Goal: Information Seeking & Learning: Learn about a topic

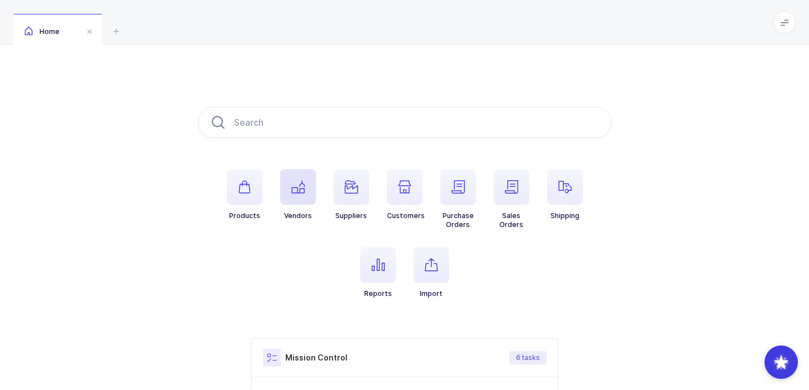
click at [314, 190] on span "button" at bounding box center [298, 187] width 36 height 36
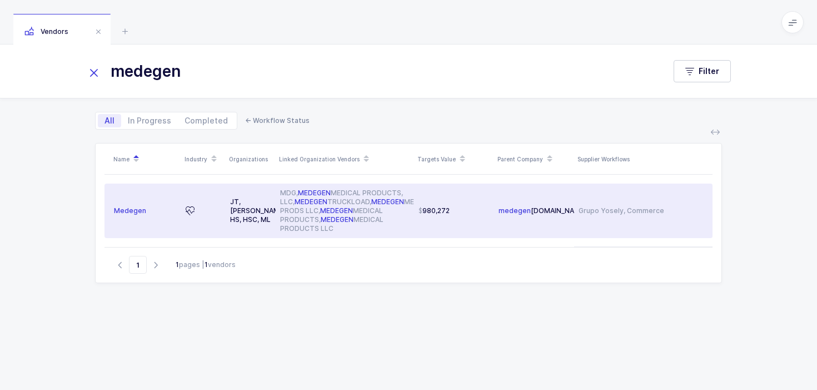
type input "medegen"
click at [459, 214] on div "980,272" at bounding box center [454, 210] width 71 height 9
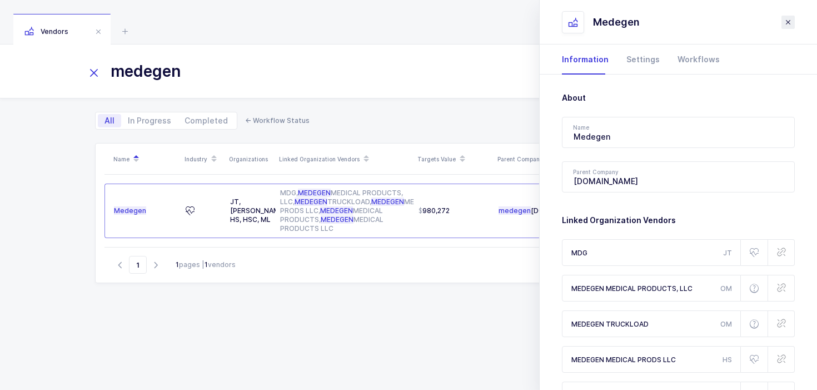
click at [788, 19] on icon "close drawer" at bounding box center [788, 22] width 9 height 9
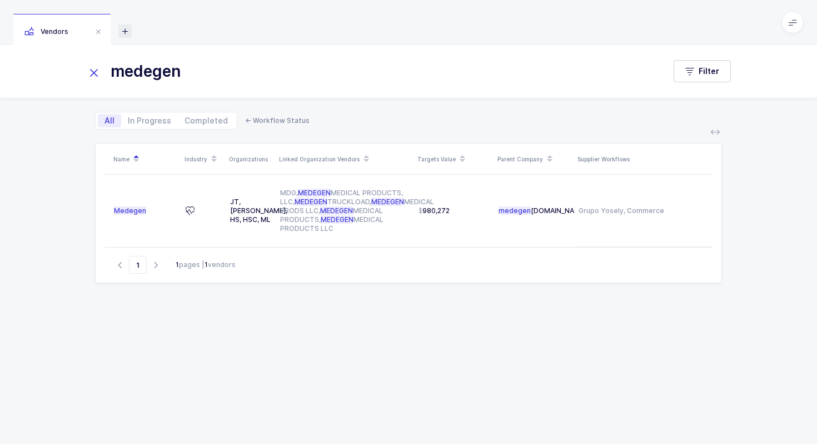
click at [126, 27] on icon at bounding box center [124, 30] width 13 height 13
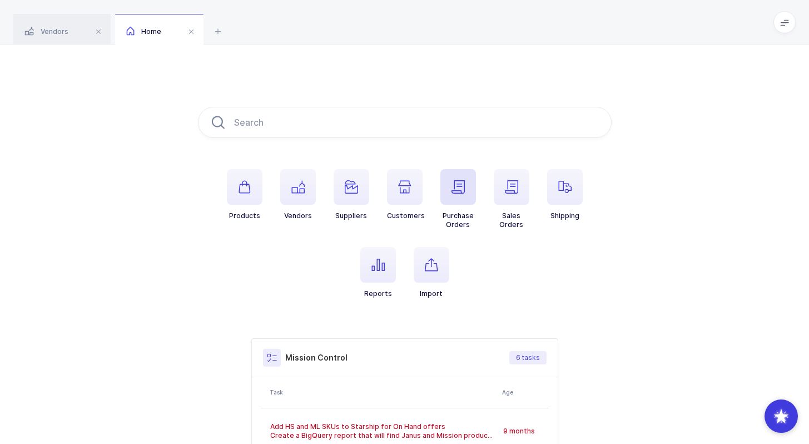
click at [462, 191] on icon "button" at bounding box center [457, 186] width 13 height 13
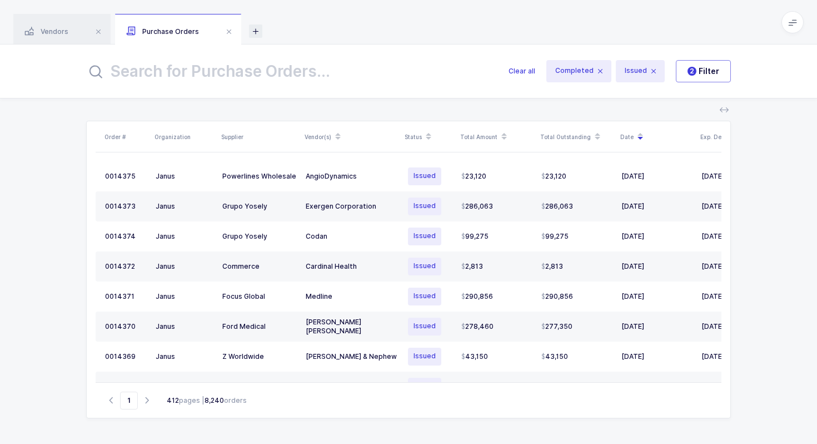
click at [258, 30] on icon at bounding box center [255, 30] width 13 height 13
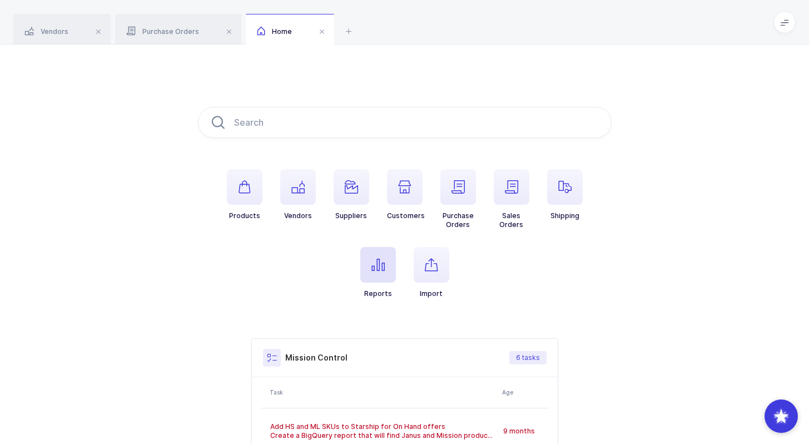
click at [383, 269] on icon "button" at bounding box center [377, 264] width 13 height 13
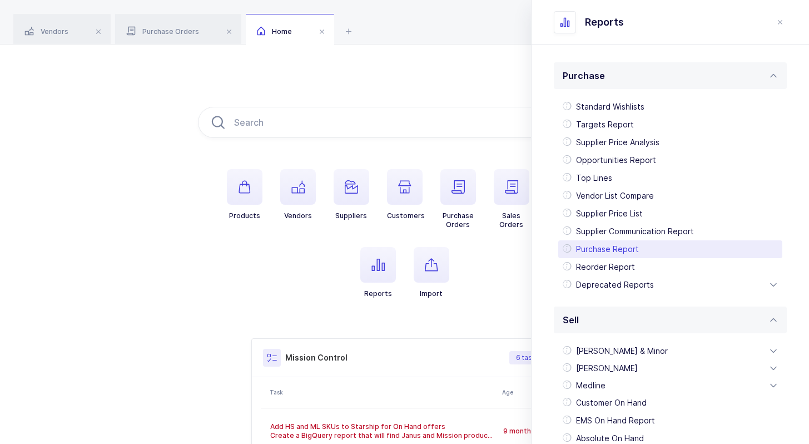
click at [643, 242] on div "Purchase Report" at bounding box center [670, 249] width 224 height 18
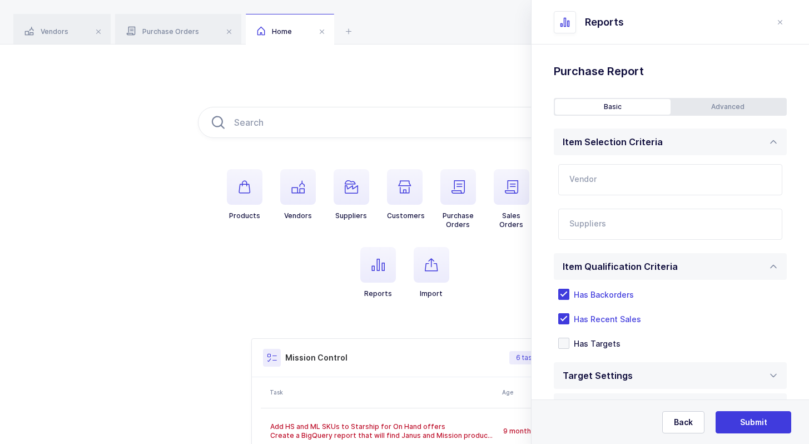
click at [619, 167] on input "text" at bounding box center [670, 179] width 224 height 31
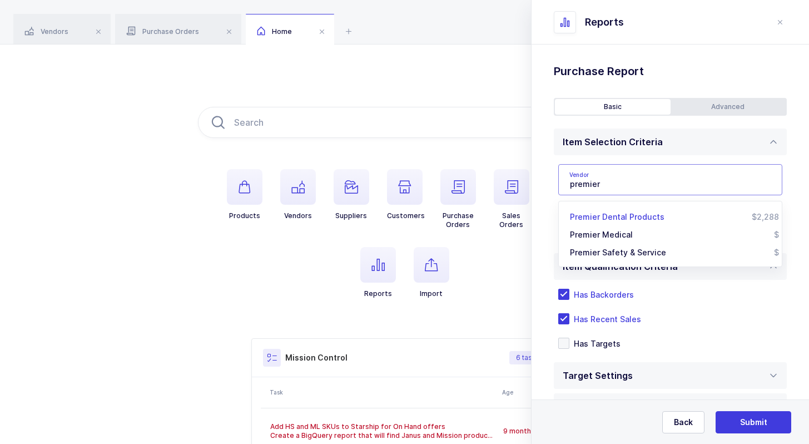
click at [640, 220] on span "Premier Dental Products" at bounding box center [617, 216] width 94 height 9
type input "Premier Dental Products"
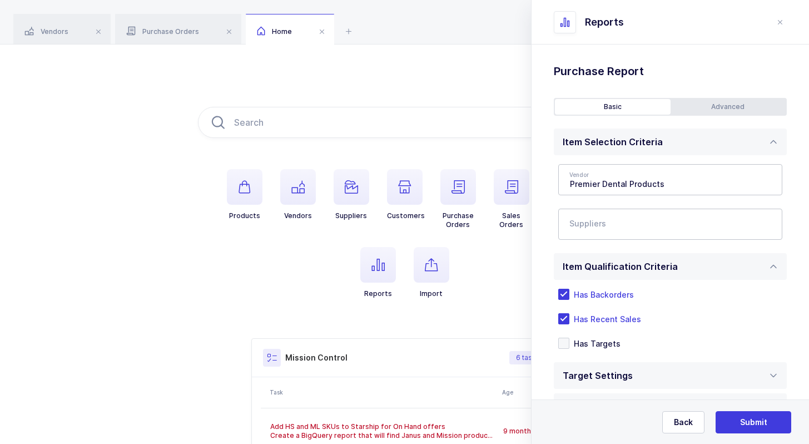
click at [646, 220] on input "text" at bounding box center [658, 227] width 179 height 14
type input "lld"
click at [591, 277] on span "LLD Care" at bounding box center [600, 279] width 34 height 9
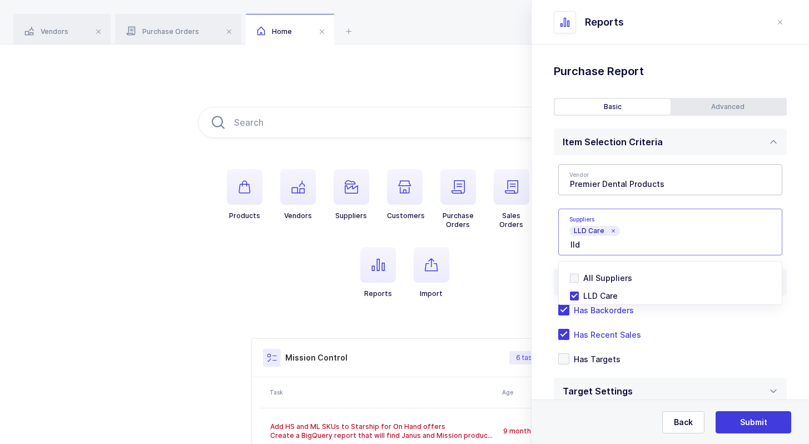
click at [546, 243] on div "Standard Wishlists Targets Report Supplier Price Analysis Opportunities Report …" at bounding box center [669, 331] width 277 height 575
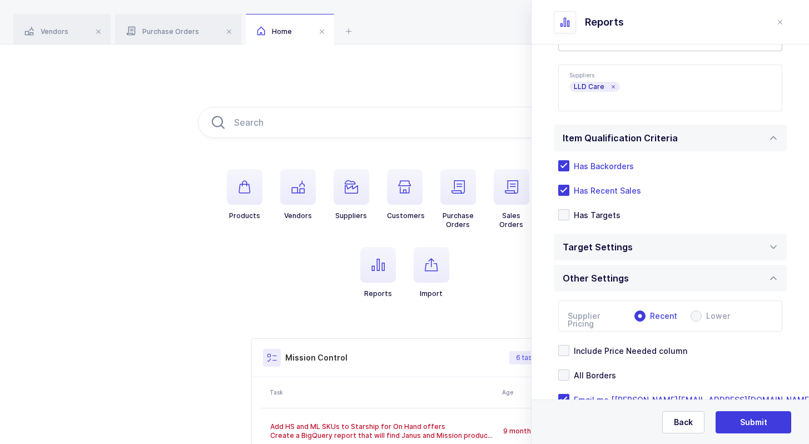
scroll to position [176, 0]
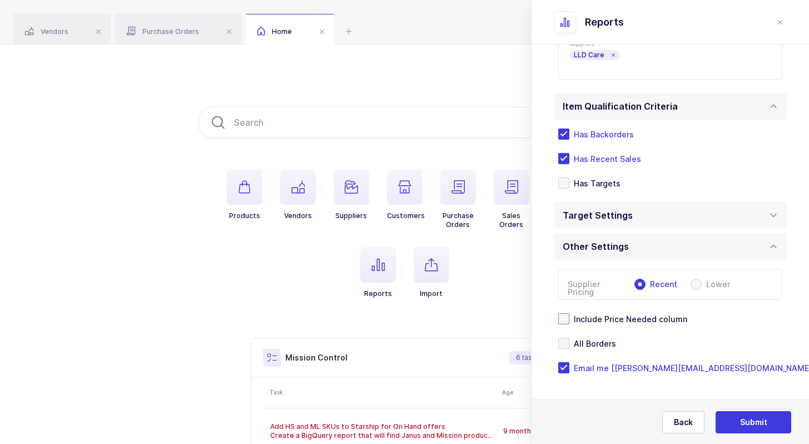
click at [664, 316] on span "Include Price Needed column" at bounding box center [628, 318] width 118 height 11
click at [569, 313] on input "Include Price Needed column" at bounding box center [569, 313] width 0 height 0
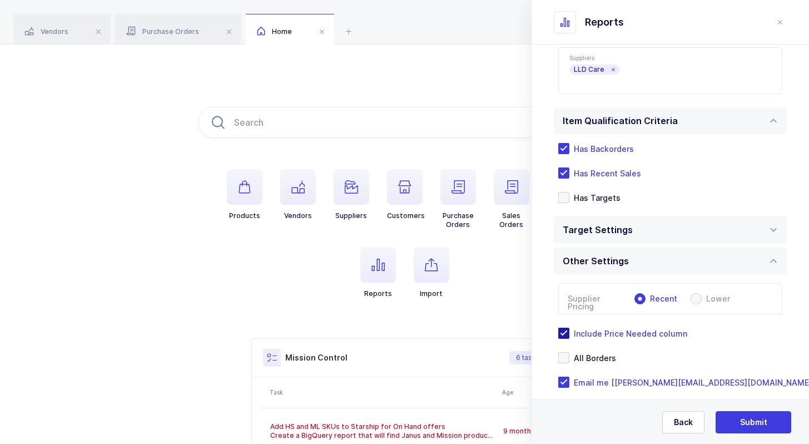
scroll to position [154, 0]
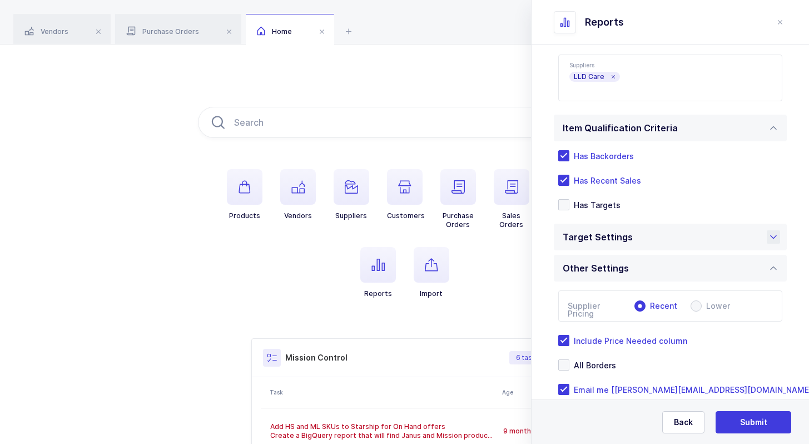
click at [664, 250] on div "Target Settings" at bounding box center [670, 236] width 233 height 27
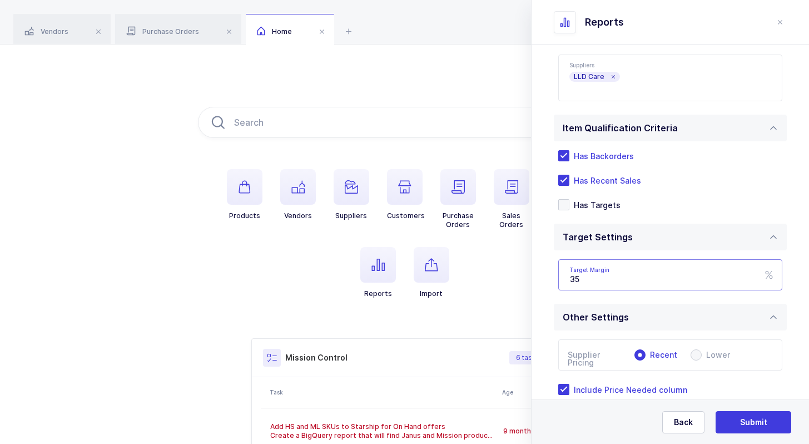
drag, startPoint x: 656, startPoint y: 278, endPoint x: 554, endPoint y: 278, distance: 101.7
click at [554, 278] on div "Targets Type [PERSON_NAME] [PERSON_NAME] Wave [PERSON_NAME] RFP US Schein RFP C…" at bounding box center [670, 274] width 233 height 49
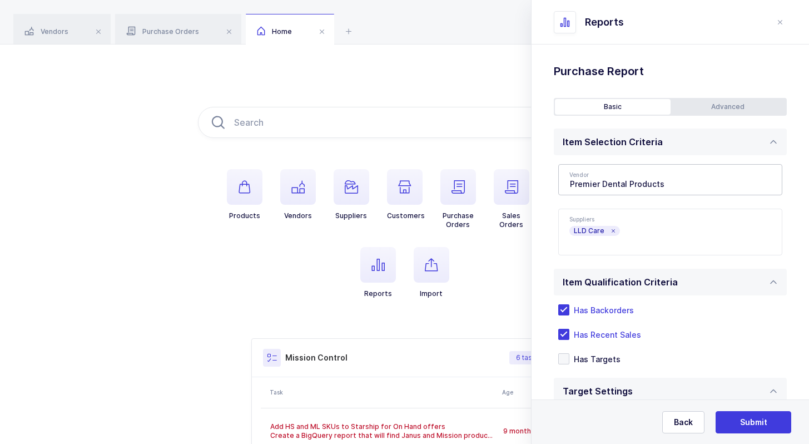
scroll to position [225, 0]
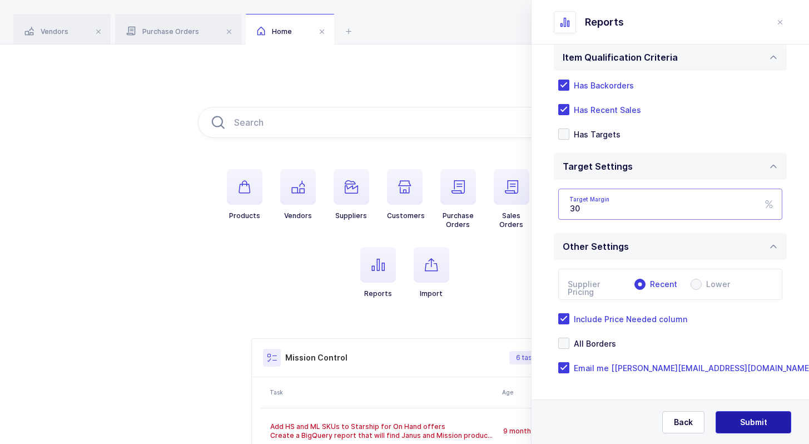
type input "30"
click at [752, 389] on span "Submit" at bounding box center [753, 421] width 27 height 11
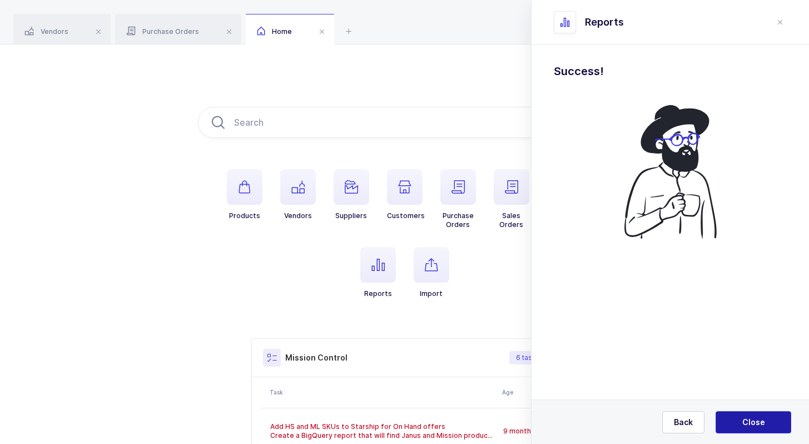
click at [751, 389] on button "Close" at bounding box center [753, 422] width 76 height 22
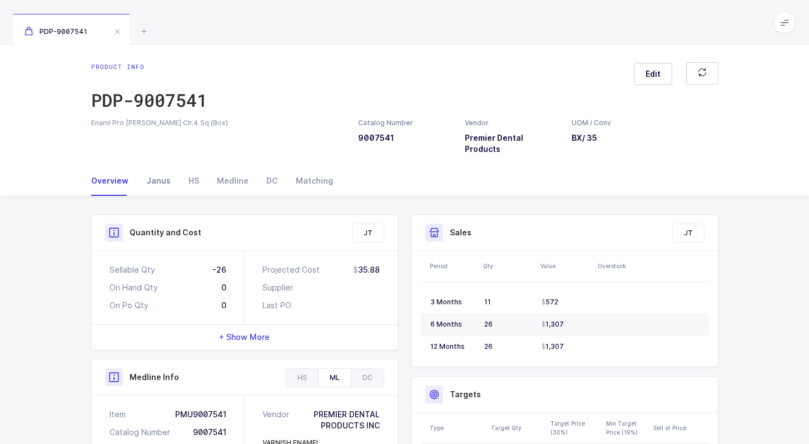
click at [163, 175] on div "Janus" at bounding box center [158, 181] width 42 height 30
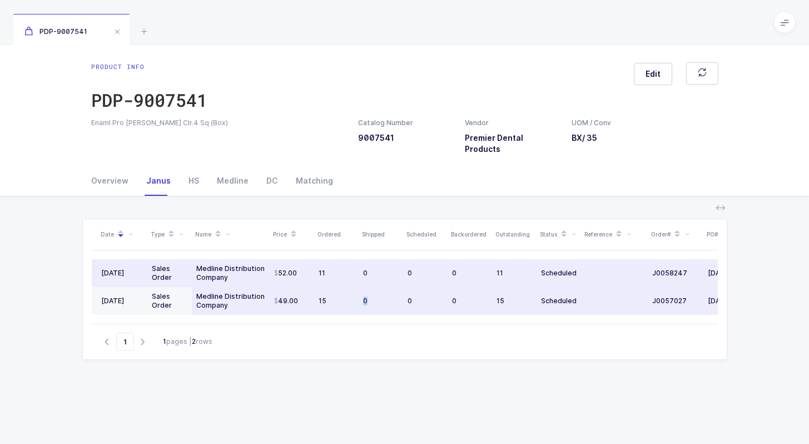
drag, startPoint x: 399, startPoint y: 292, endPoint x: 394, endPoint y: 282, distance: 10.9
click at [394, 287] on td "0" at bounding box center [381, 301] width 44 height 28
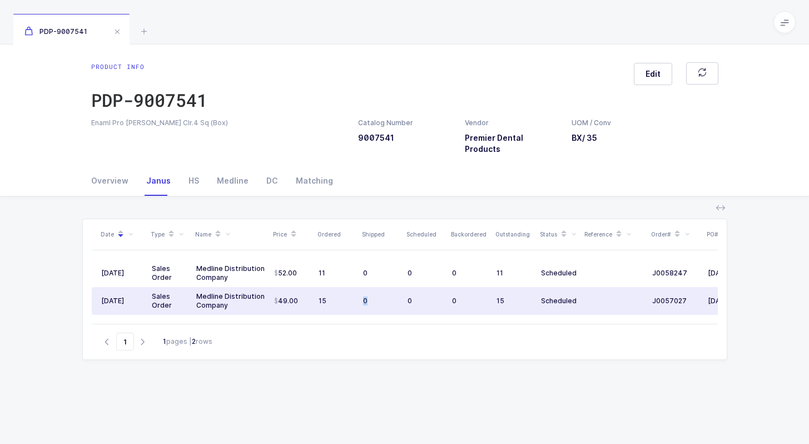
click at [394, 287] on td "0" at bounding box center [381, 301] width 44 height 28
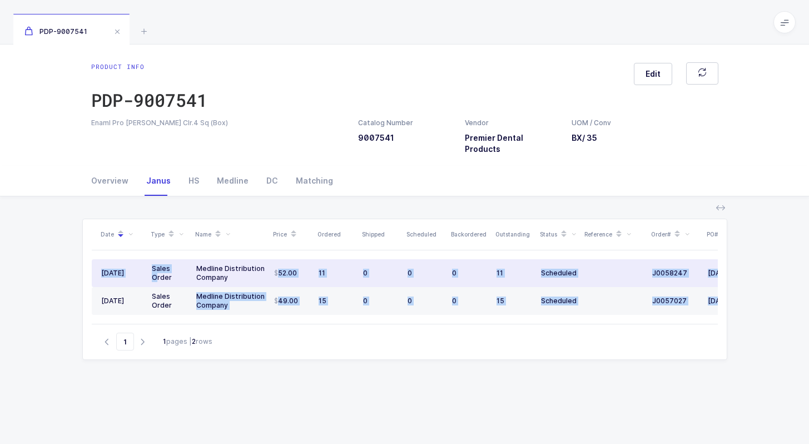
drag, startPoint x: 244, startPoint y: 271, endPoint x: 157, endPoint y: 267, distance: 86.8
click at [157, 267] on div "Date Type Name Price Ordered Shipped Scheduled Backordered Outstanding Status R…" at bounding box center [405, 271] width 626 height 104
click at [157, 267] on div "Sales Order" at bounding box center [170, 273] width 36 height 18
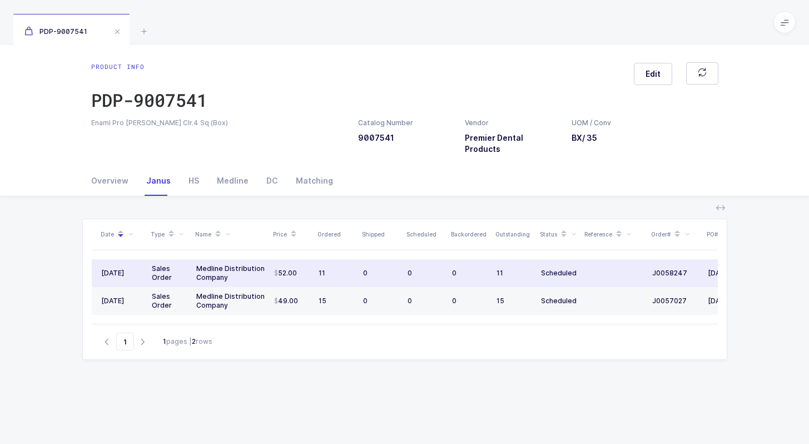
drag, startPoint x: 118, startPoint y: 267, endPoint x: 243, endPoint y: 268, distance: 125.6
click at [243, 268] on div "Date Type Name Price Ordered Shipped Scheduled Backordered Outstanding Status R…" at bounding box center [405, 271] width 626 height 104
click at [243, 268] on div "Medline Distribution Company" at bounding box center [230, 273] width 69 height 18
drag, startPoint x: 246, startPoint y: 261, endPoint x: 251, endPoint y: 273, distance: 12.9
click at [251, 273] on td "Medline Distribution Company" at bounding box center [231, 273] width 78 height 28
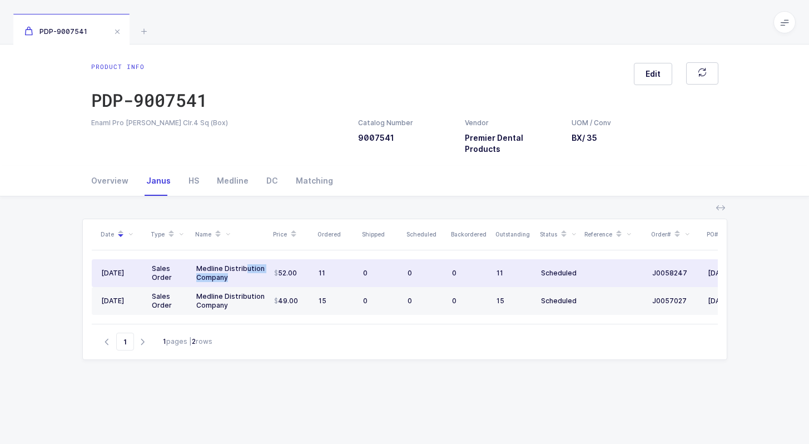
click at [251, 272] on td "Medline Distribution Company" at bounding box center [231, 273] width 78 height 28
drag, startPoint x: 251, startPoint y: 272, endPoint x: 193, endPoint y: 255, distance: 60.2
click at [193, 259] on td "Medline Distribution Company" at bounding box center [231, 273] width 78 height 28
drag, startPoint x: 193, startPoint y: 255, endPoint x: 232, endPoint y: 265, distance: 39.5
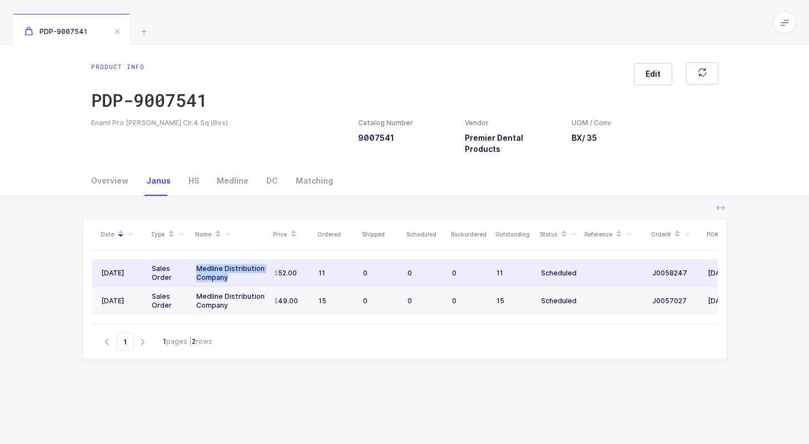
click at [232, 265] on td "Medline Distribution Company" at bounding box center [231, 273] width 78 height 28
click at [232, 265] on div "Medline Distribution Company" at bounding box center [230, 273] width 69 height 18
drag, startPoint x: 232, startPoint y: 265, endPoint x: 195, endPoint y: 256, distance: 37.6
click at [195, 259] on td "Medline Distribution Company" at bounding box center [231, 273] width 78 height 28
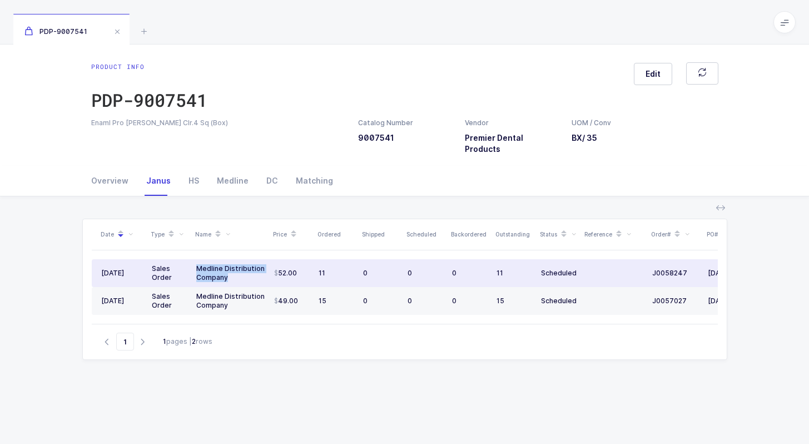
drag, startPoint x: 195, startPoint y: 256, endPoint x: 236, endPoint y: 266, distance: 41.8
click at [236, 267] on td "Medline Distribution Company" at bounding box center [231, 273] width 78 height 28
click at [236, 266] on div "Medline Distribution Company" at bounding box center [230, 273] width 69 height 18
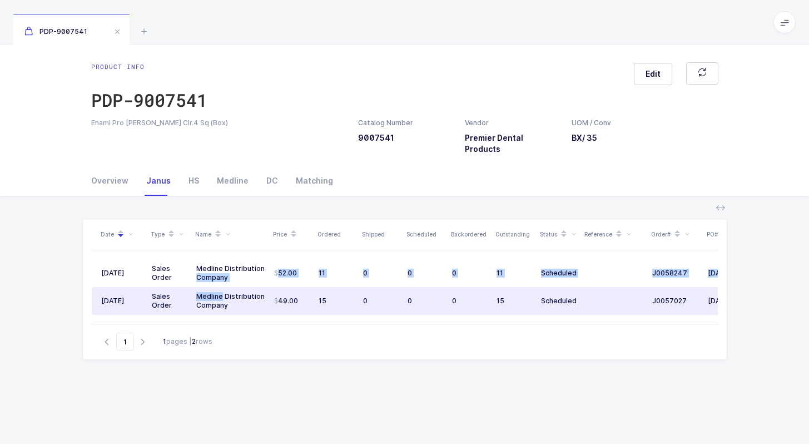
drag, startPoint x: 236, startPoint y: 266, endPoint x: 248, endPoint y: 278, distance: 17.3
click at [249, 279] on tbody "08/12/2025 Sales Order Medline Distribution Company 52.00 11 0 0 0 11 Scheduled…" at bounding box center [442, 287] width 700 height 56
click at [248, 287] on td "Medline Distribution Company" at bounding box center [231, 301] width 78 height 28
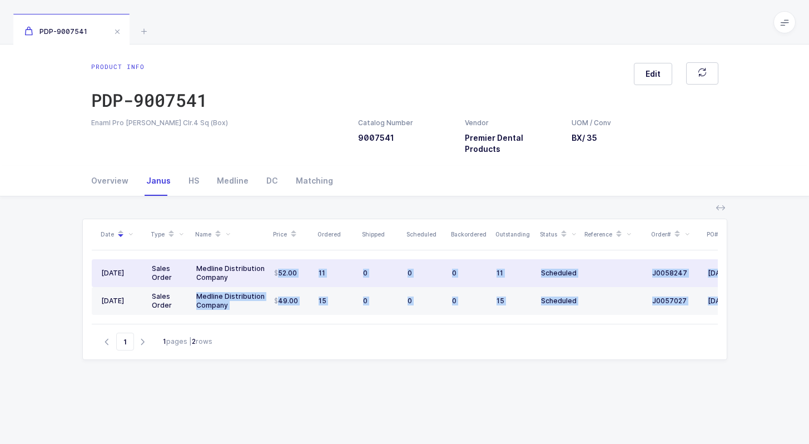
drag, startPoint x: 96, startPoint y: 259, endPoint x: 251, endPoint y: 260, distance: 155.1
click at [253, 262] on div "Date Type Name Price Ordered Shipped Scheduled Backordered Outstanding Status R…" at bounding box center [405, 271] width 626 height 104
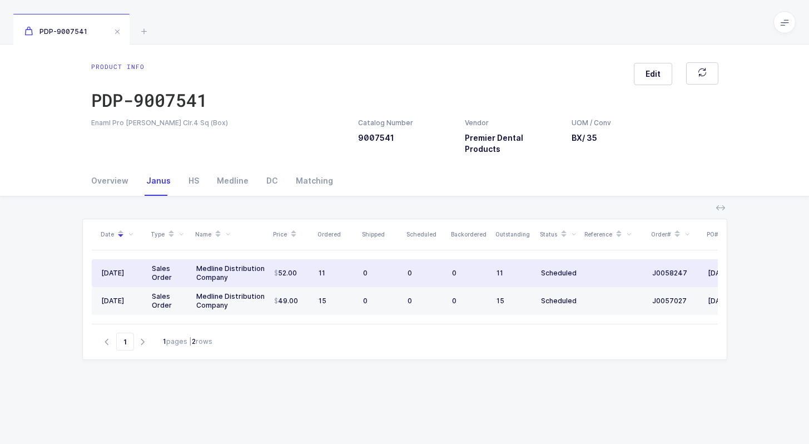
click at [251, 264] on div "Medline Distribution Company" at bounding box center [230, 273] width 69 height 18
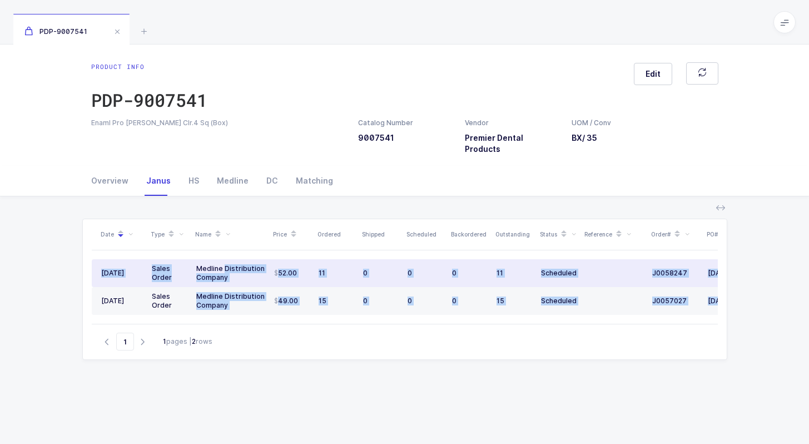
drag, startPoint x: 251, startPoint y: 260, endPoint x: 161, endPoint y: 268, distance: 90.4
click at [162, 268] on div "Date Type Name Price Ordered Shipped Scheduled Backordered Outstanding Status R…" at bounding box center [405, 271] width 626 height 104
click at [161, 268] on div "Sales Order" at bounding box center [170, 273] width 36 height 18
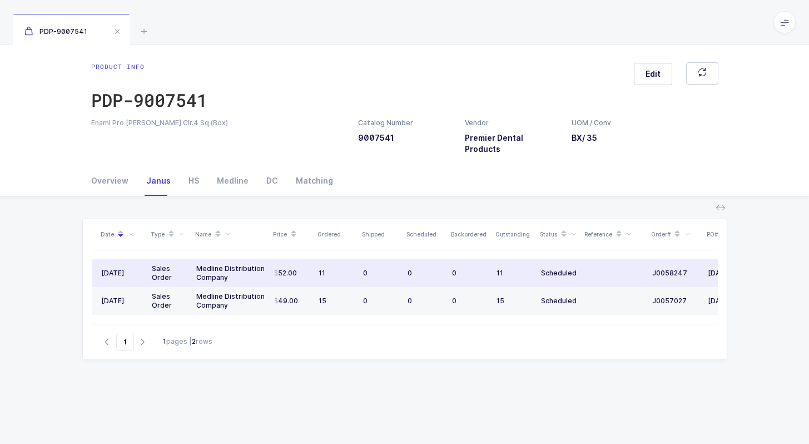
drag, startPoint x: 255, startPoint y: 269, endPoint x: 243, endPoint y: 270, distance: 12.2
click at [243, 270] on div "Medline Distribution Company" at bounding box center [230, 273] width 69 height 18
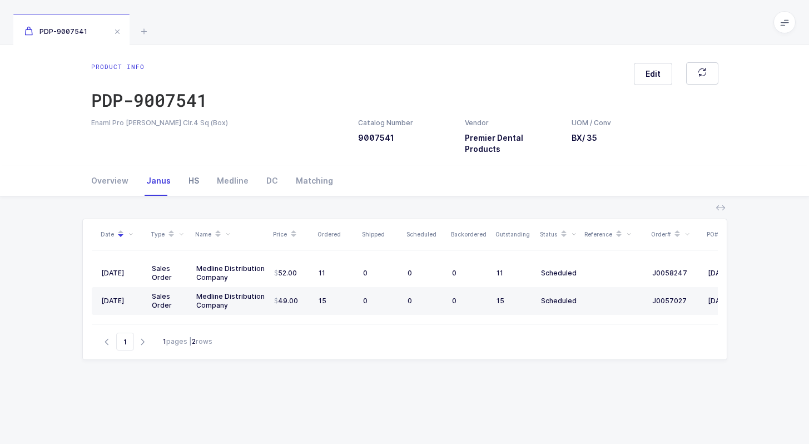
click at [190, 166] on div "HS" at bounding box center [194, 181] width 28 height 30
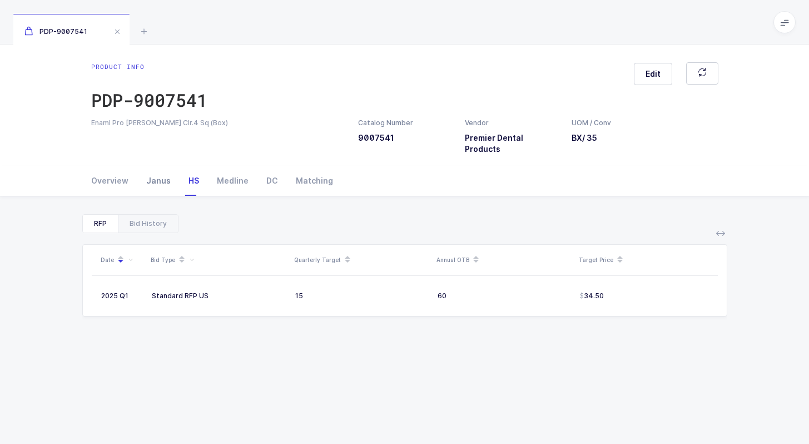
click at [137, 173] on div "Janus" at bounding box center [158, 181] width 42 height 30
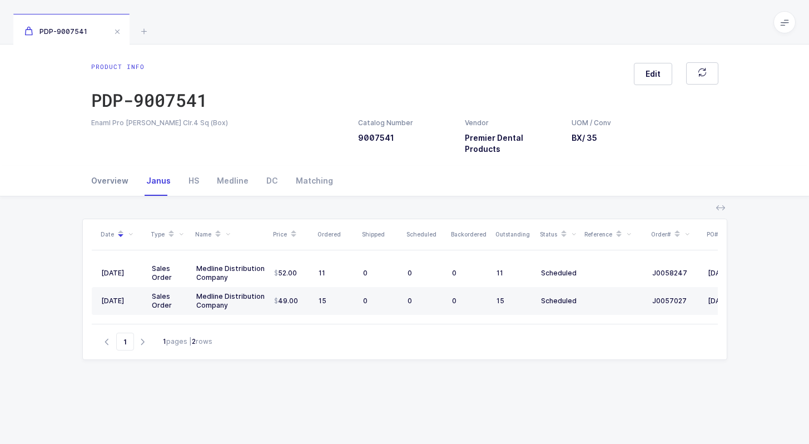
click at [103, 175] on div "Overview" at bounding box center [114, 181] width 46 height 30
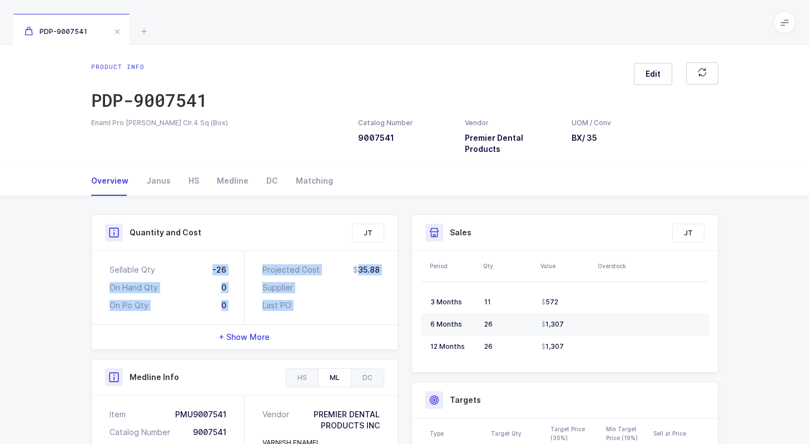
drag, startPoint x: 197, startPoint y: 263, endPoint x: 293, endPoint y: 312, distance: 107.4
click at [293, 313] on div "Sellable Qty -26 On Hand Qty 0 On Po Qty 0 Projected Cost 35.88 Supplier Last P…" at bounding box center [245, 300] width 306 height 98
click at [293, 312] on div "Projected Cost 35.88 Supplier Last PO" at bounding box center [321, 287] width 153 height 73
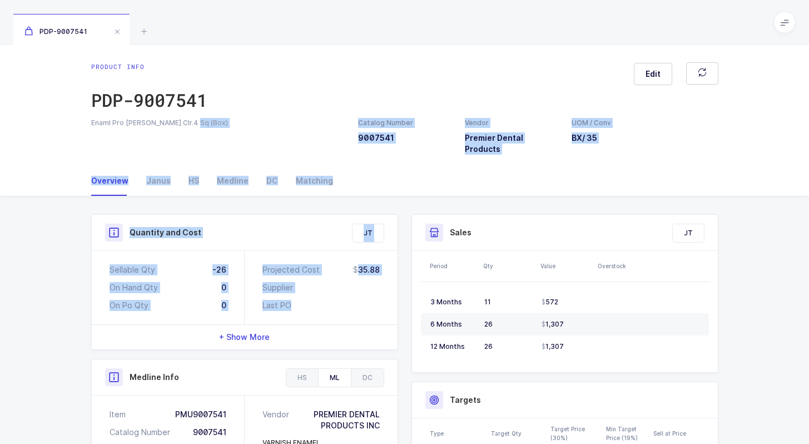
drag, startPoint x: 309, startPoint y: 312, endPoint x: 299, endPoint y: 129, distance: 183.1
click at [299, 129] on div "Product info PDP-9007541 Edit Enaml Pro Varni Clr.4 Sq (Box) Catalog Number 900…" at bounding box center [404, 349] width 809 height 611
click at [301, 128] on div "Enaml Pro Varni Clr.4 Sq (Box) Catalog Number 9007541 Vendor Premier Dental Pro…" at bounding box center [404, 136] width 640 height 37
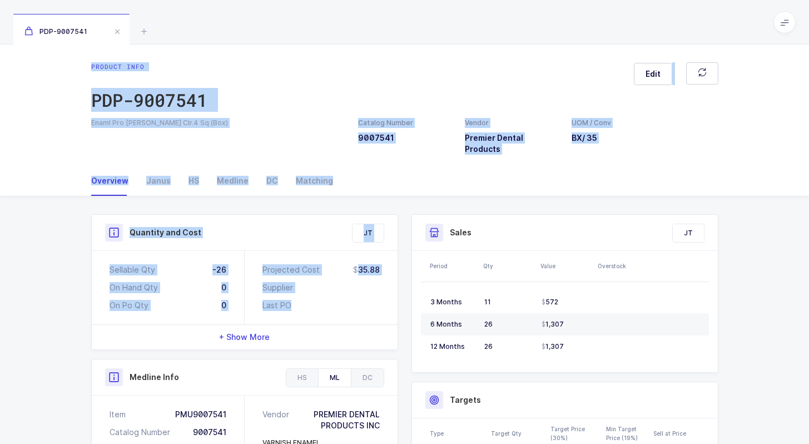
drag, startPoint x: 318, startPoint y: 49, endPoint x: 330, endPoint y: 308, distance: 259.3
click at [330, 308] on div "Product info PDP-9007541 Edit Enaml Pro Varni Clr.4 Sq (Box) Catalog Number 900…" at bounding box center [404, 349] width 809 height 611
click at [330, 308] on div "Projected Cost 35.88 Supplier Last PO" at bounding box center [321, 287] width 153 height 73
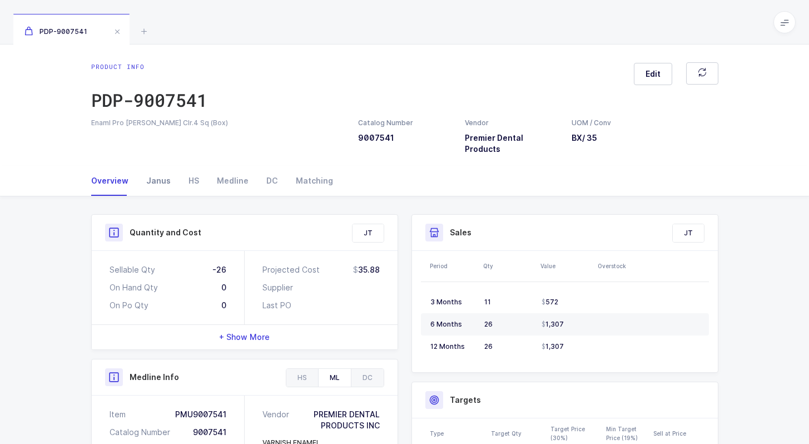
click at [155, 179] on div "Janus" at bounding box center [158, 181] width 42 height 30
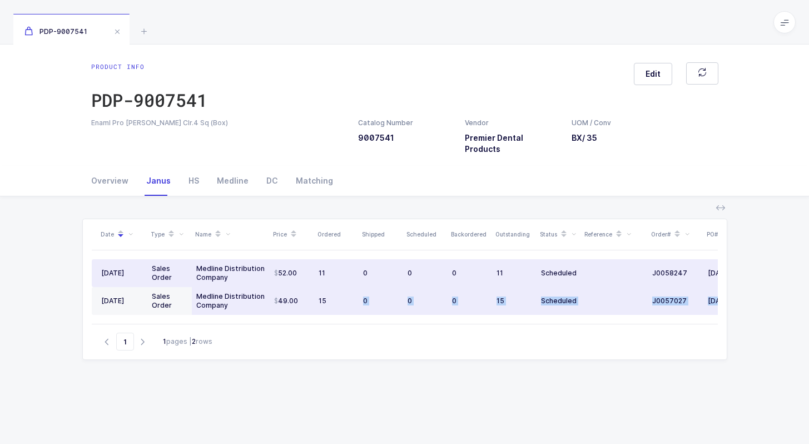
drag, startPoint x: 146, startPoint y: 253, endPoint x: 330, endPoint y: 287, distance: 186.5
click at [331, 288] on div "Date Type Name Price Ordered Shipped Scheduled Backordered Outstanding Status R…" at bounding box center [405, 271] width 626 height 104
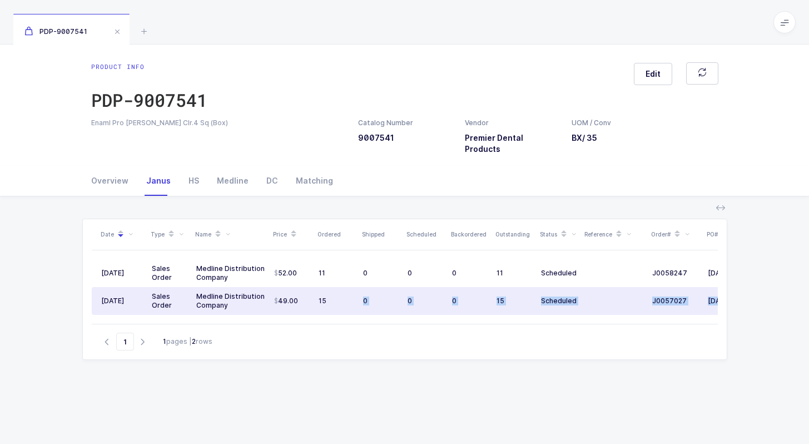
click at [330, 296] on div "15" at bounding box center [336, 300] width 36 height 9
drag, startPoint x: 374, startPoint y: 291, endPoint x: 397, endPoint y: 286, distance: 24.3
click at [397, 296] on div "0" at bounding box center [381, 300] width 36 height 9
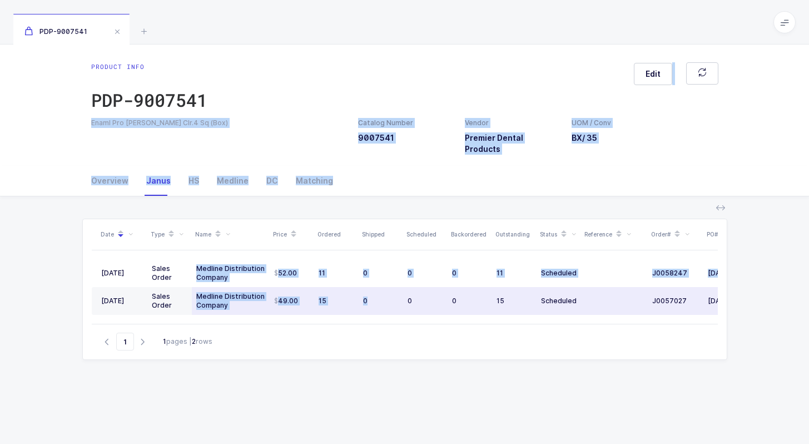
drag, startPoint x: 315, startPoint y: 106, endPoint x: 388, endPoint y: 302, distance: 209.3
click at [388, 302] on div "Product info PDP-9007541 Edit Enaml Pro Varni Clr.4 Sq (Box) Catalog Number 900…" at bounding box center [404, 304] width 809 height 520
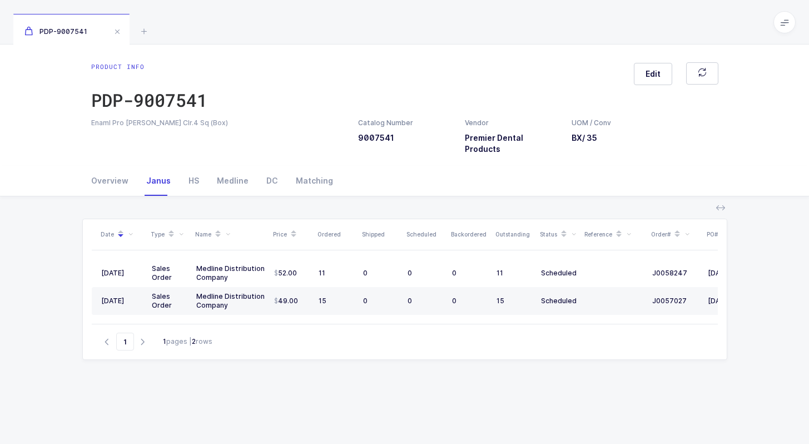
click at [431, 399] on div "Date Type Name Price Ordered Shipped Scheduled Backordered Outstanding Status R…" at bounding box center [404, 378] width 645 height 320
drag, startPoint x: 431, startPoint y: 399, endPoint x: 390, endPoint y: 80, distance: 321.1
click at [390, 79] on div "Product info PDP-9007541 Edit Enaml Pro Varni Clr.4 Sq (Box) Catalog Number 900…" at bounding box center [404, 304] width 809 height 520
click at [390, 80] on div "Product info PDP-9007541 Edit" at bounding box center [404, 90] width 627 height 56
drag, startPoint x: 390, startPoint y: 80, endPoint x: 412, endPoint y: 332, distance: 253.3
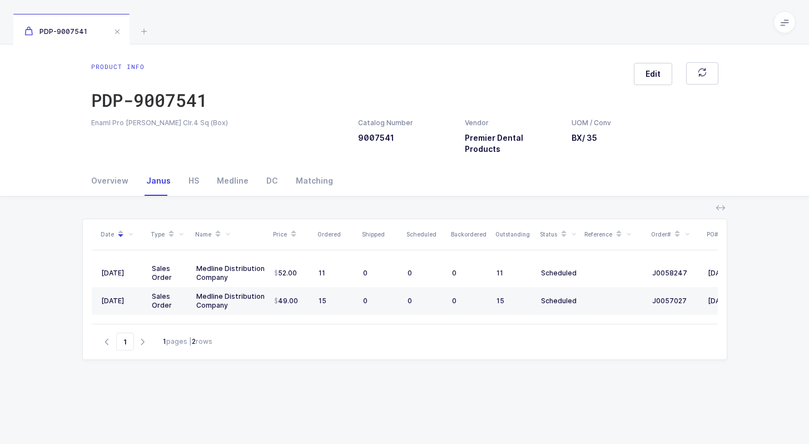
click at [412, 332] on div "Product info PDP-9007541 Edit Enaml Pro Varni Clr.4 Sq (Box) Catalog Number 900…" at bounding box center [404, 304] width 809 height 520
click at [406, 410] on div "Date Type Name Price Ordered Shipped Scheduled Backordered Outstanding Status R…" at bounding box center [404, 378] width 645 height 320
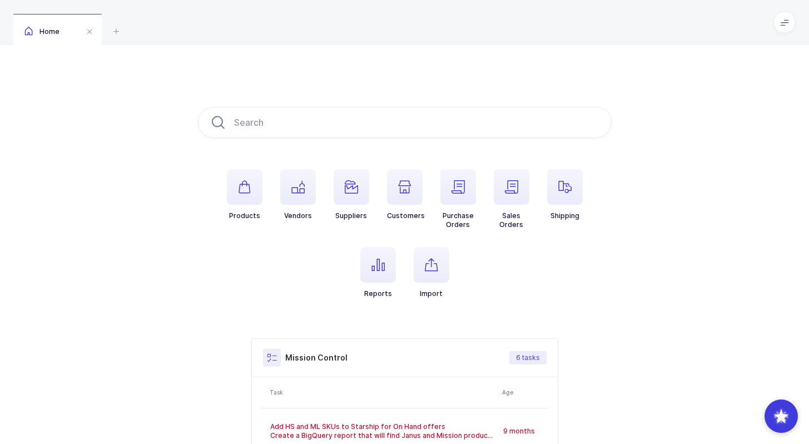
click at [219, 46] on div "Products Vendors Suppliers Customers Purchase Orders Sales Orders Shipping Repo…" at bounding box center [404, 349] width 809 height 610
